Goal: Task Accomplishment & Management: Manage account settings

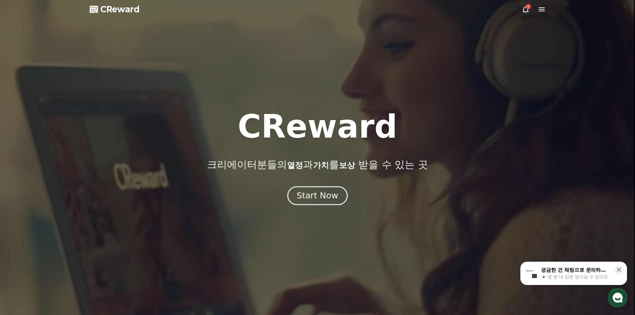
click at [316, 191] on div "Start Now" at bounding box center [317, 195] width 41 height 11
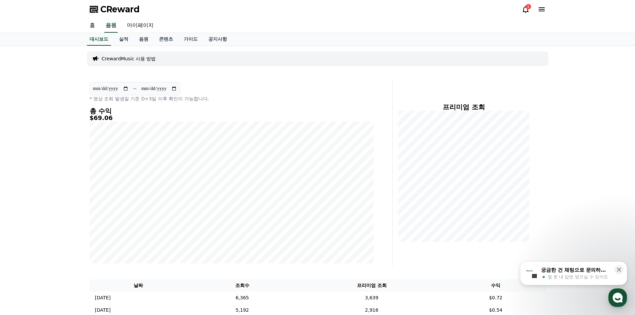
click at [524, 13] on icon at bounding box center [526, 9] width 8 height 8
click at [524, 9] on icon at bounding box center [526, 9] width 6 height 7
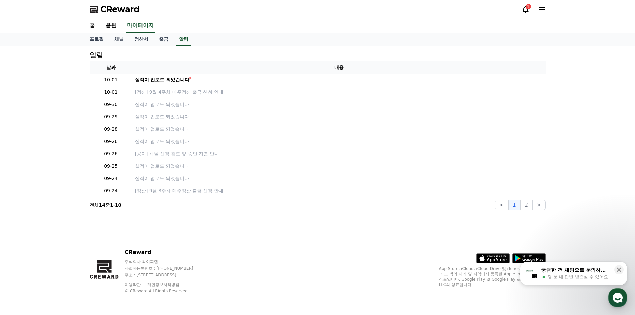
click at [525, 9] on icon at bounding box center [526, 9] width 8 height 8
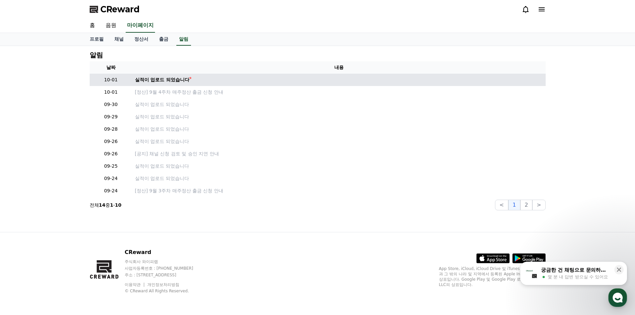
click at [159, 76] on td "실적이 업로드 되었습니다" at bounding box center [339, 80] width 414 height 12
click at [160, 78] on div "실적이 업로드 되었습니다" at bounding box center [162, 79] width 55 height 7
